Goal: Transaction & Acquisition: Purchase product/service

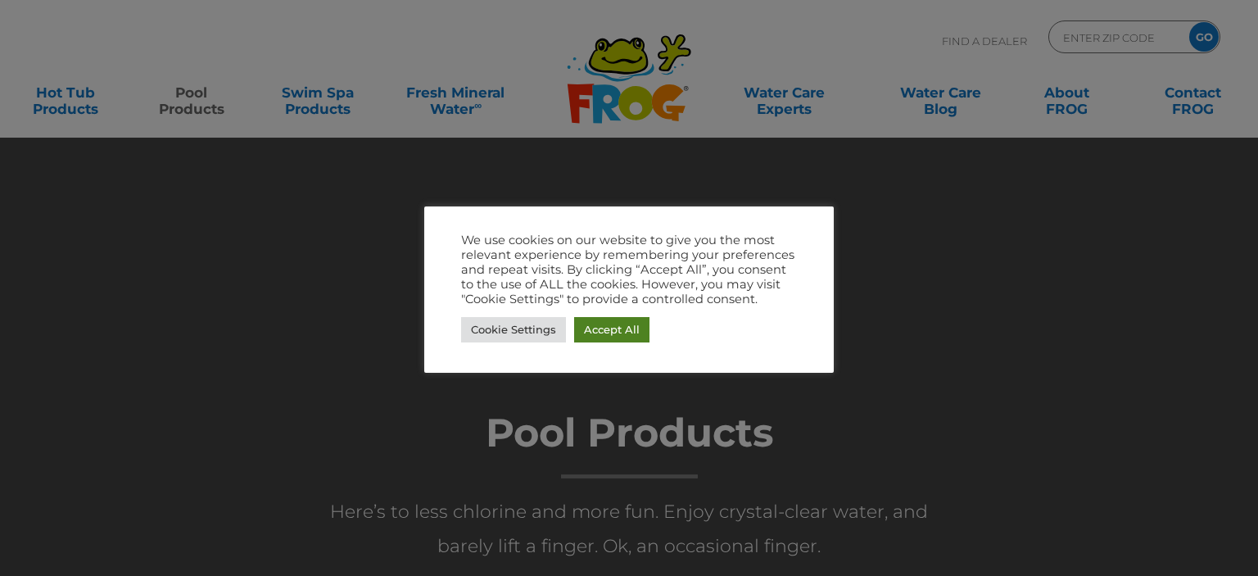
click at [600, 324] on link "Accept All" at bounding box center [611, 329] width 75 height 25
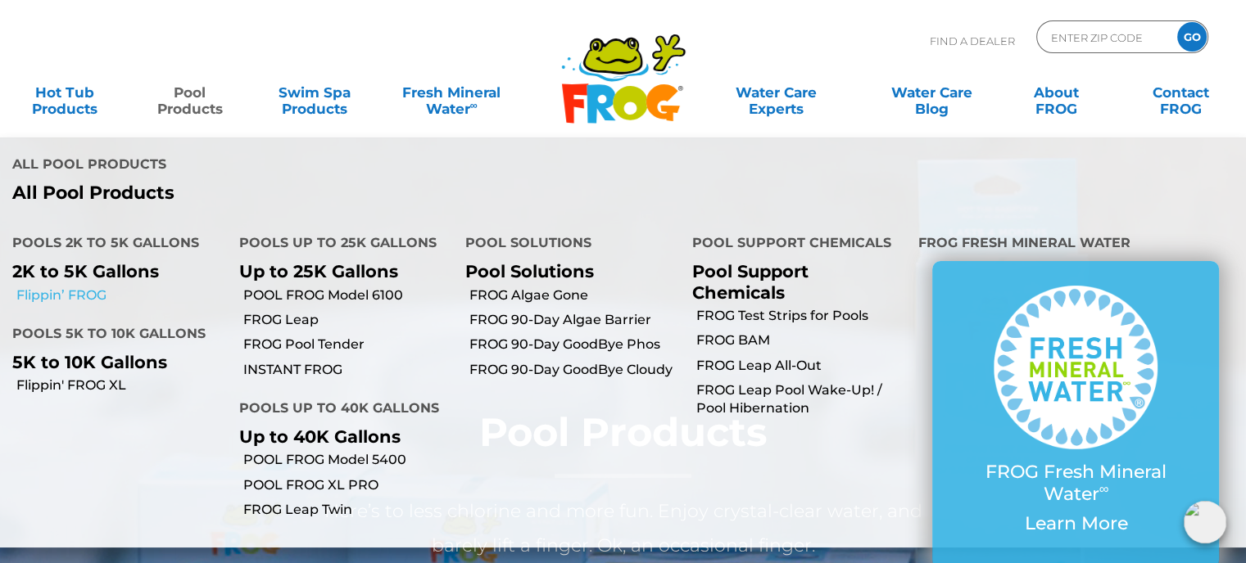
click at [91, 296] on link "Flippin’ FROG" at bounding box center [121, 296] width 210 height 18
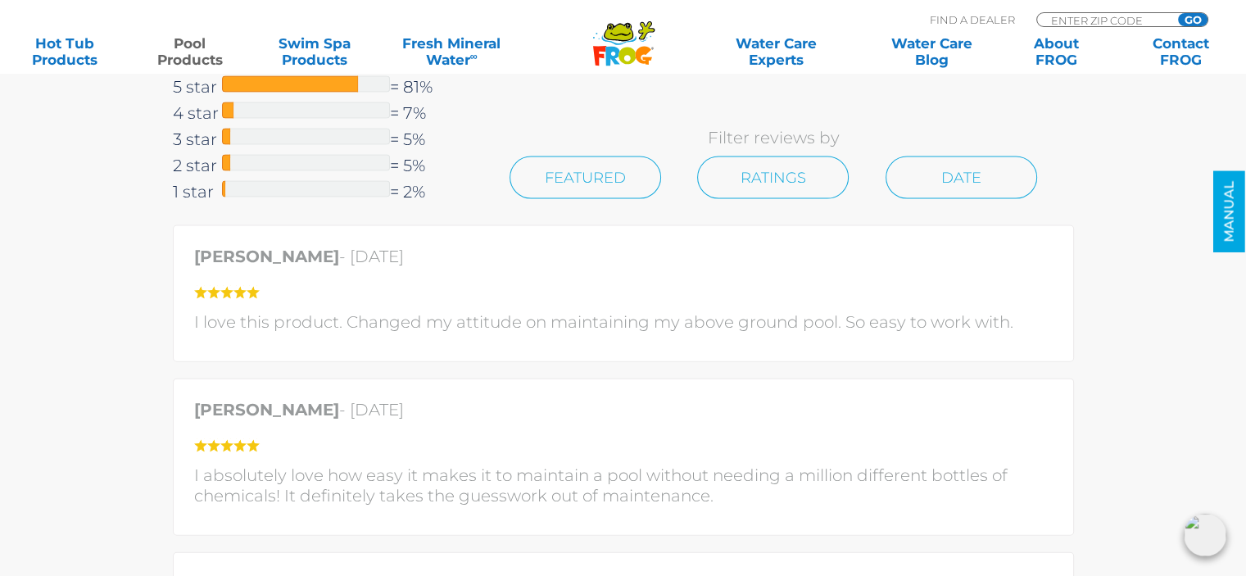
scroll to position [3931, 0]
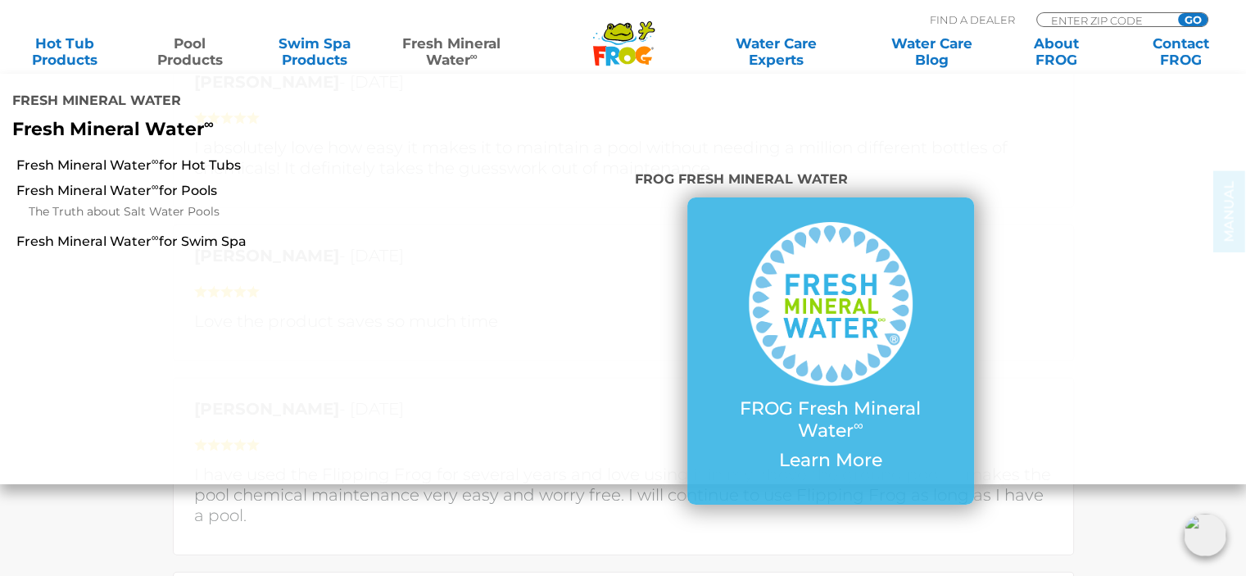
click at [457, 47] on link "Fresh Mineral Water ∞" at bounding box center [451, 51] width 121 height 33
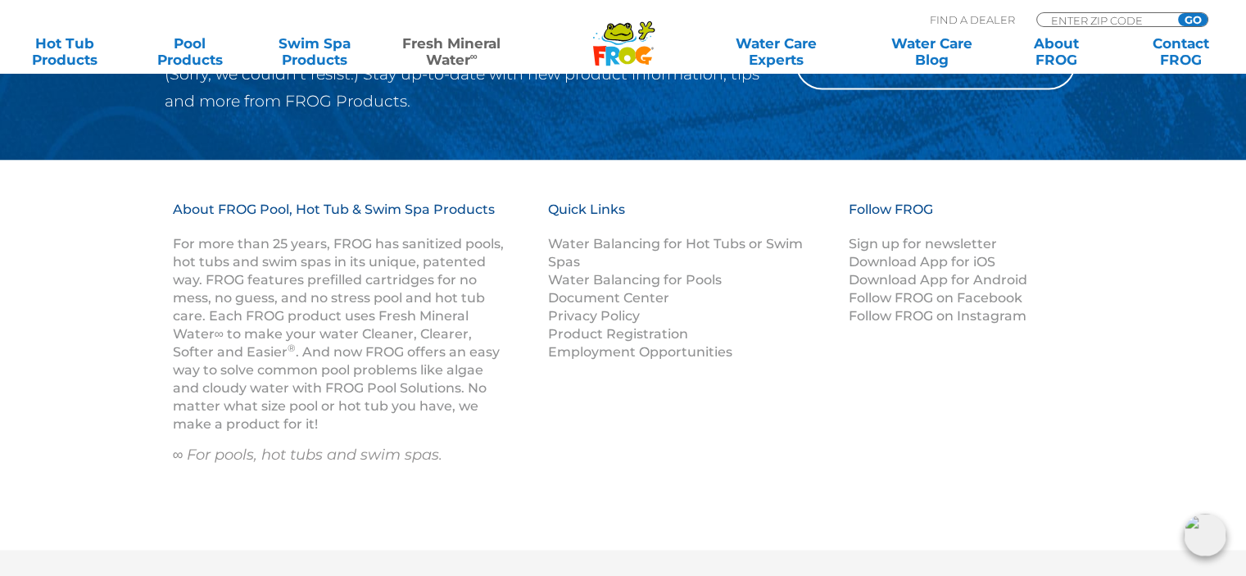
scroll to position [2048, 0]
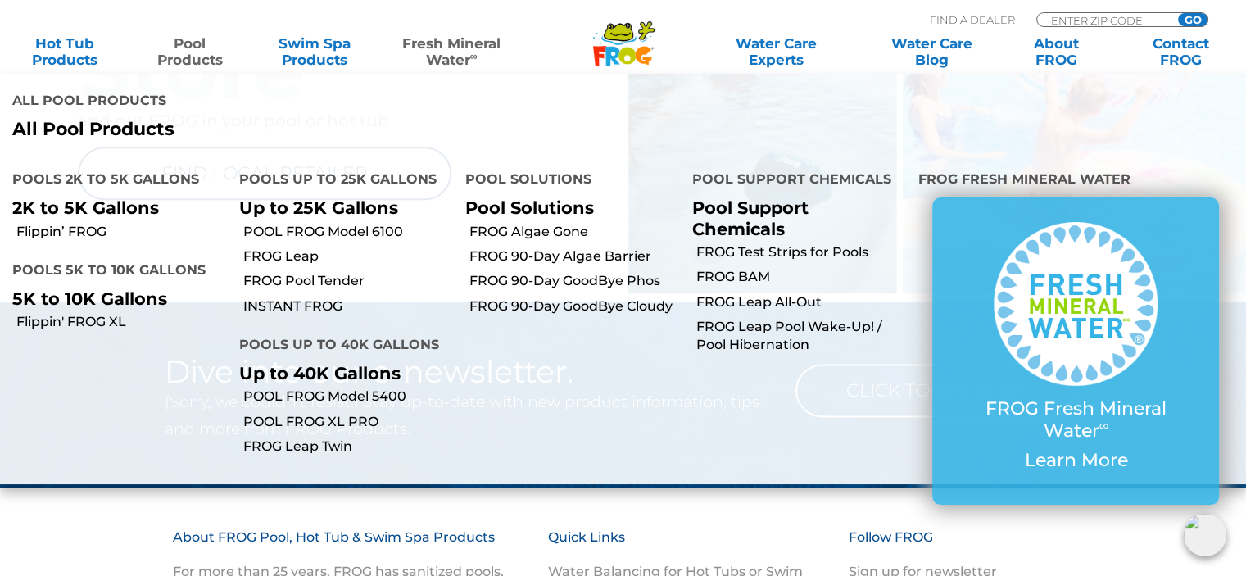
click at [183, 44] on link "Pool Products" at bounding box center [189, 51] width 97 height 33
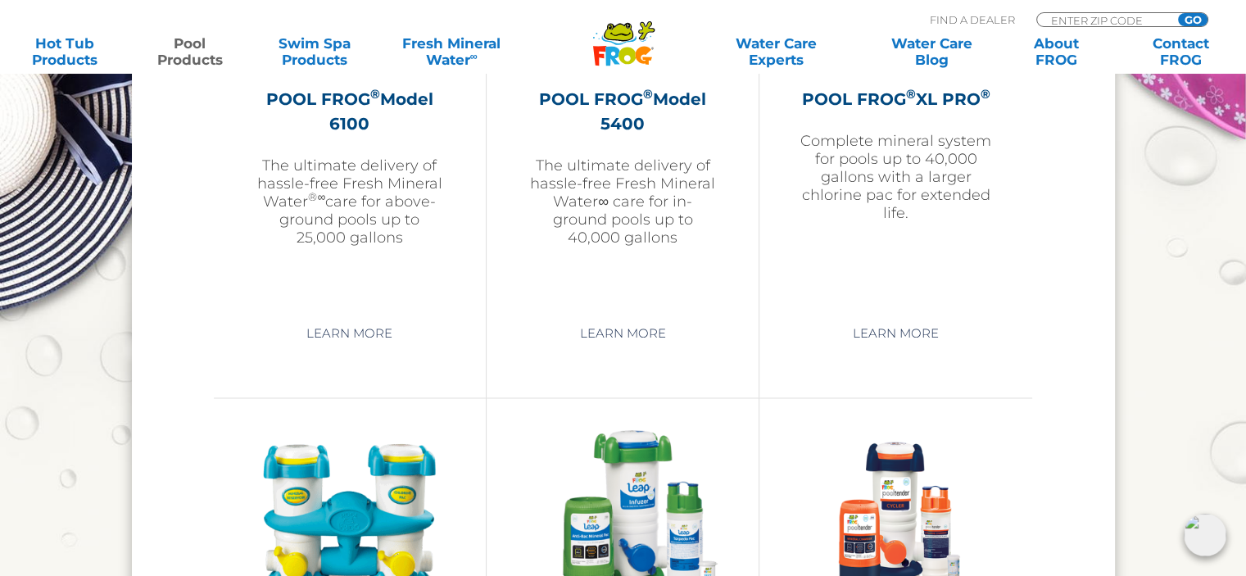
scroll to position [2457, 0]
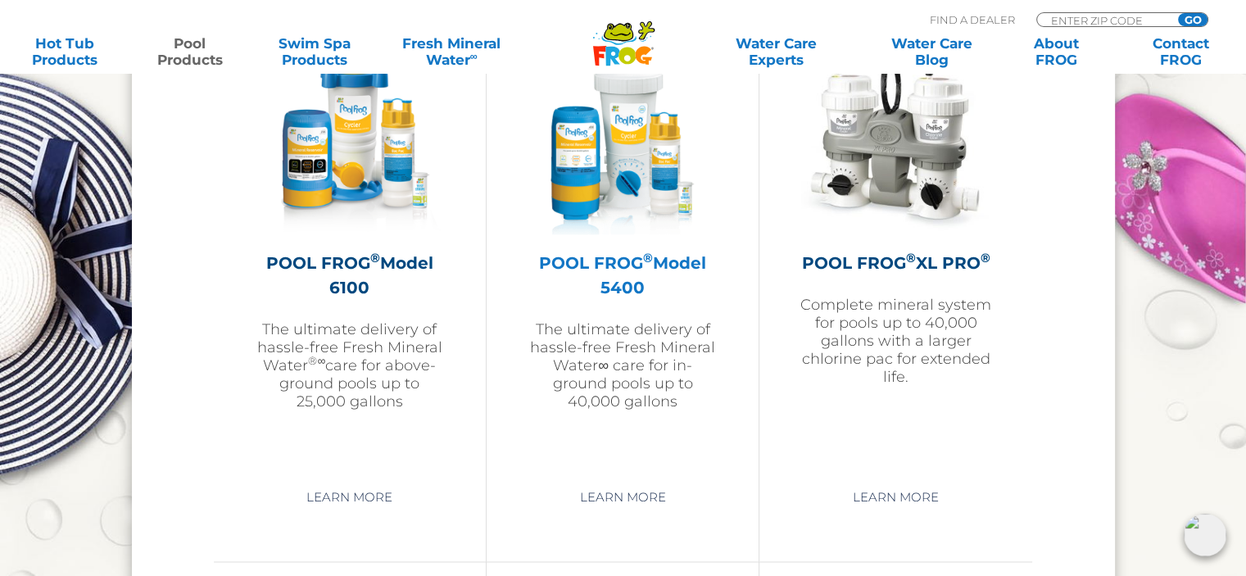
click at [662, 343] on p "The ultimate delivery of hassle-free Fresh Mineral Water∞ care for in-ground po…" at bounding box center [622, 365] width 190 height 90
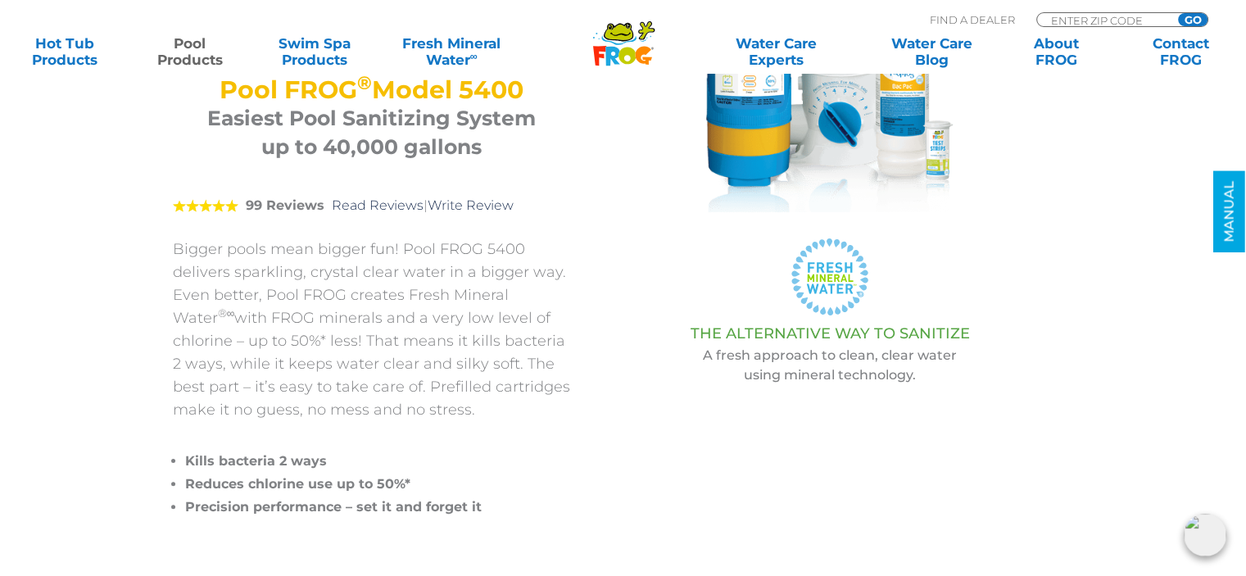
scroll to position [82, 0]
